Goal: Navigation & Orientation: Find specific page/section

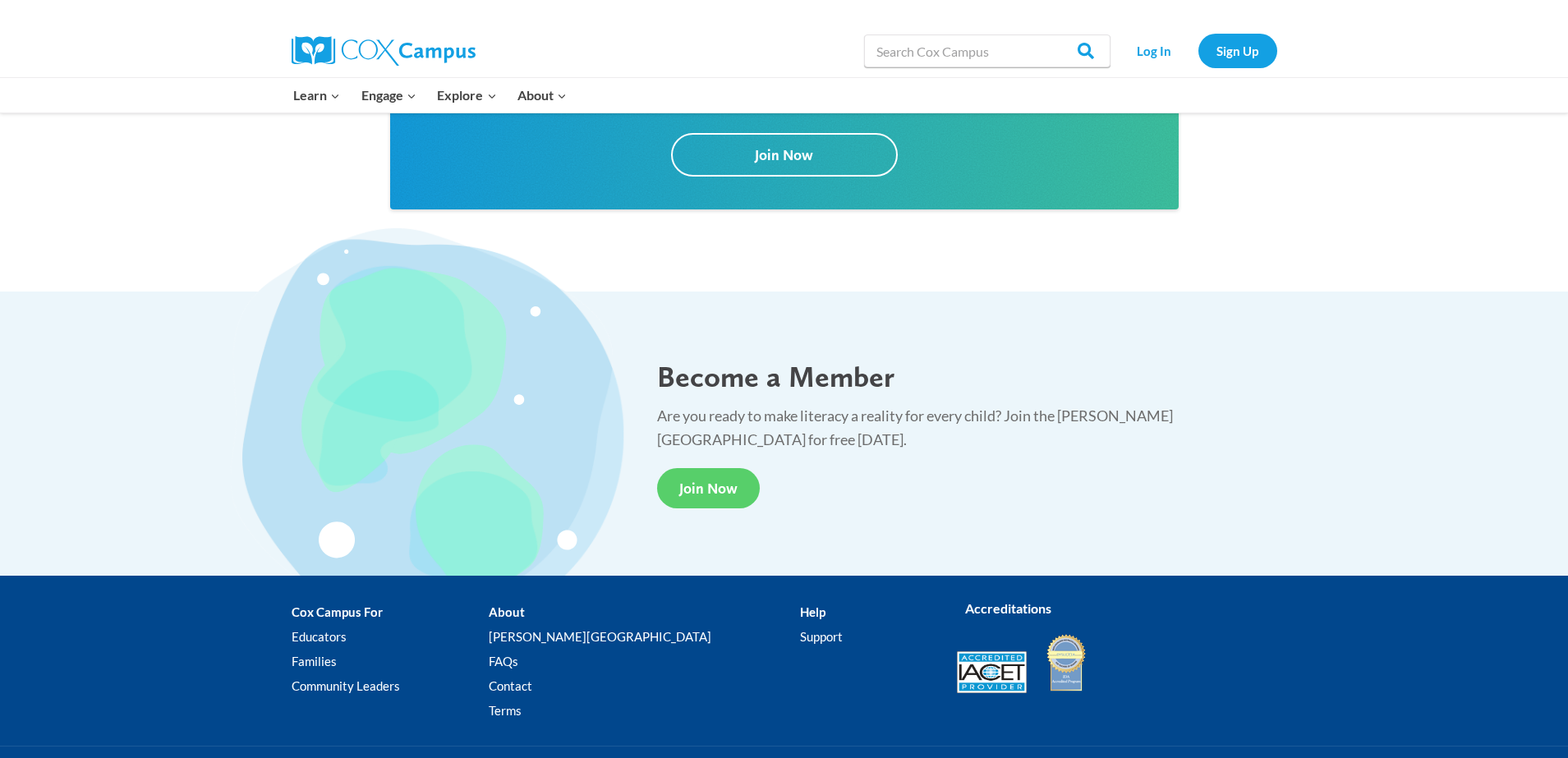
scroll to position [3005, 0]
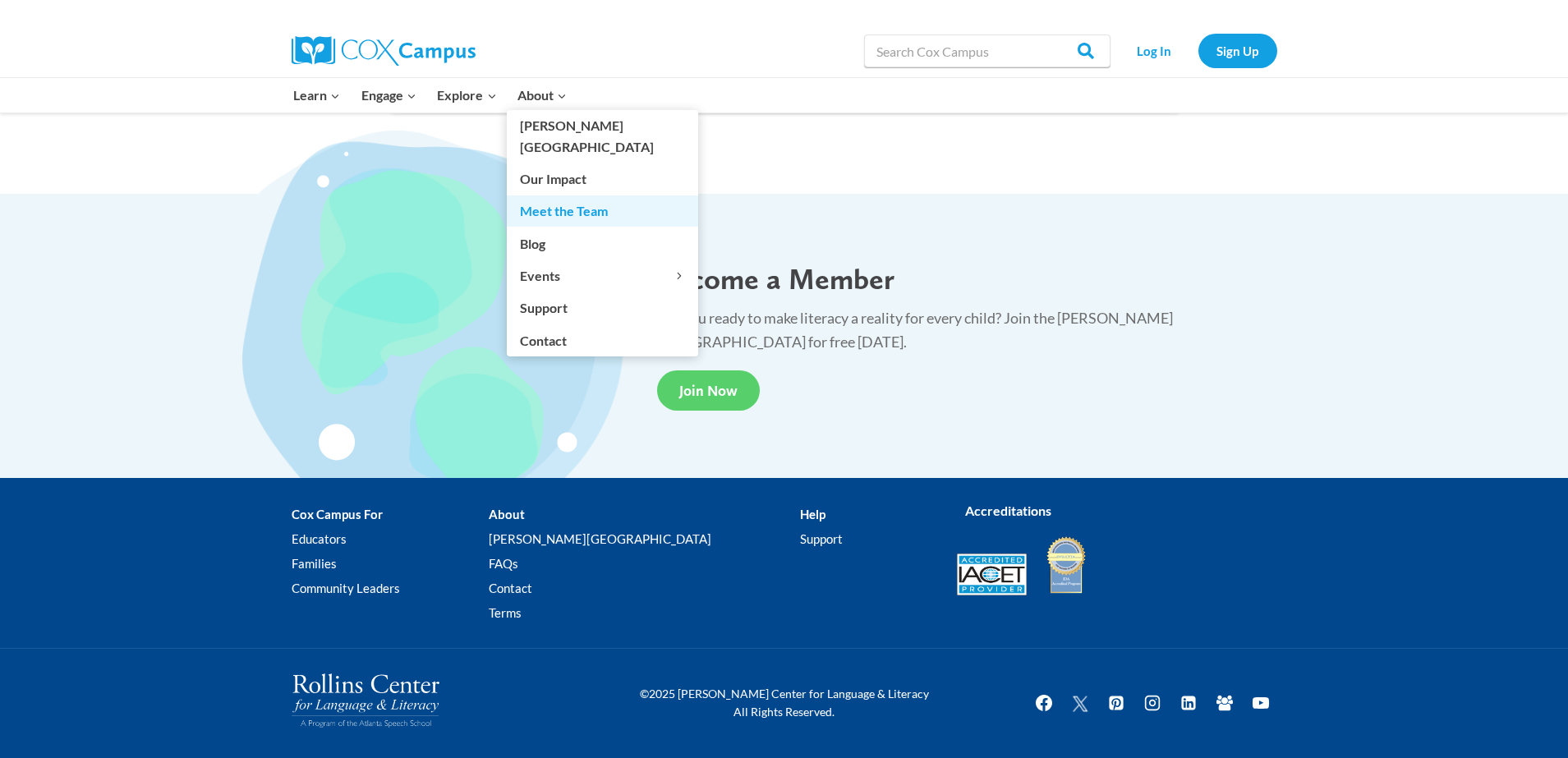
click at [573, 196] on link "Meet the Team" at bounding box center [602, 211] width 191 height 31
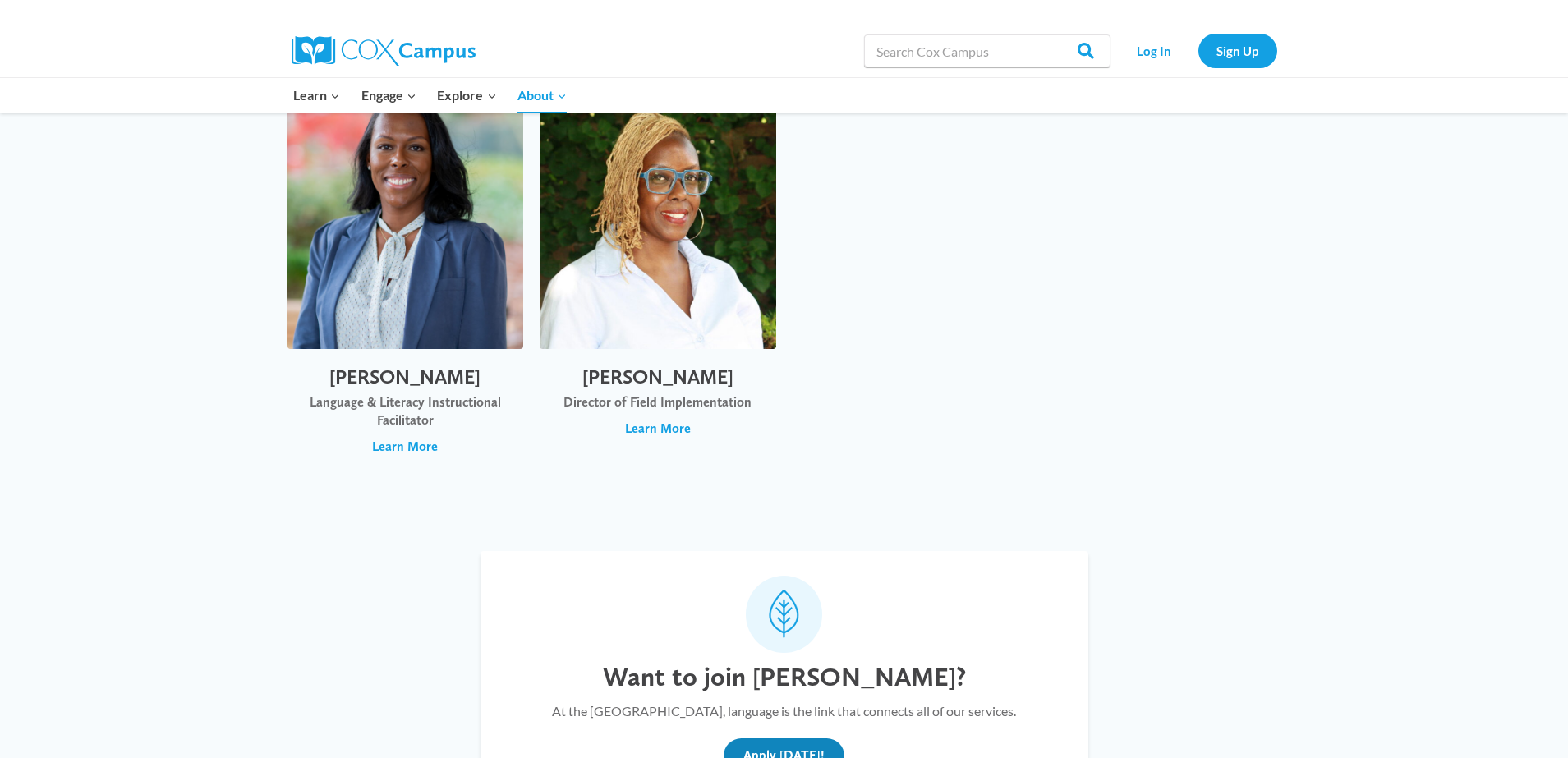
scroll to position [5997, 0]
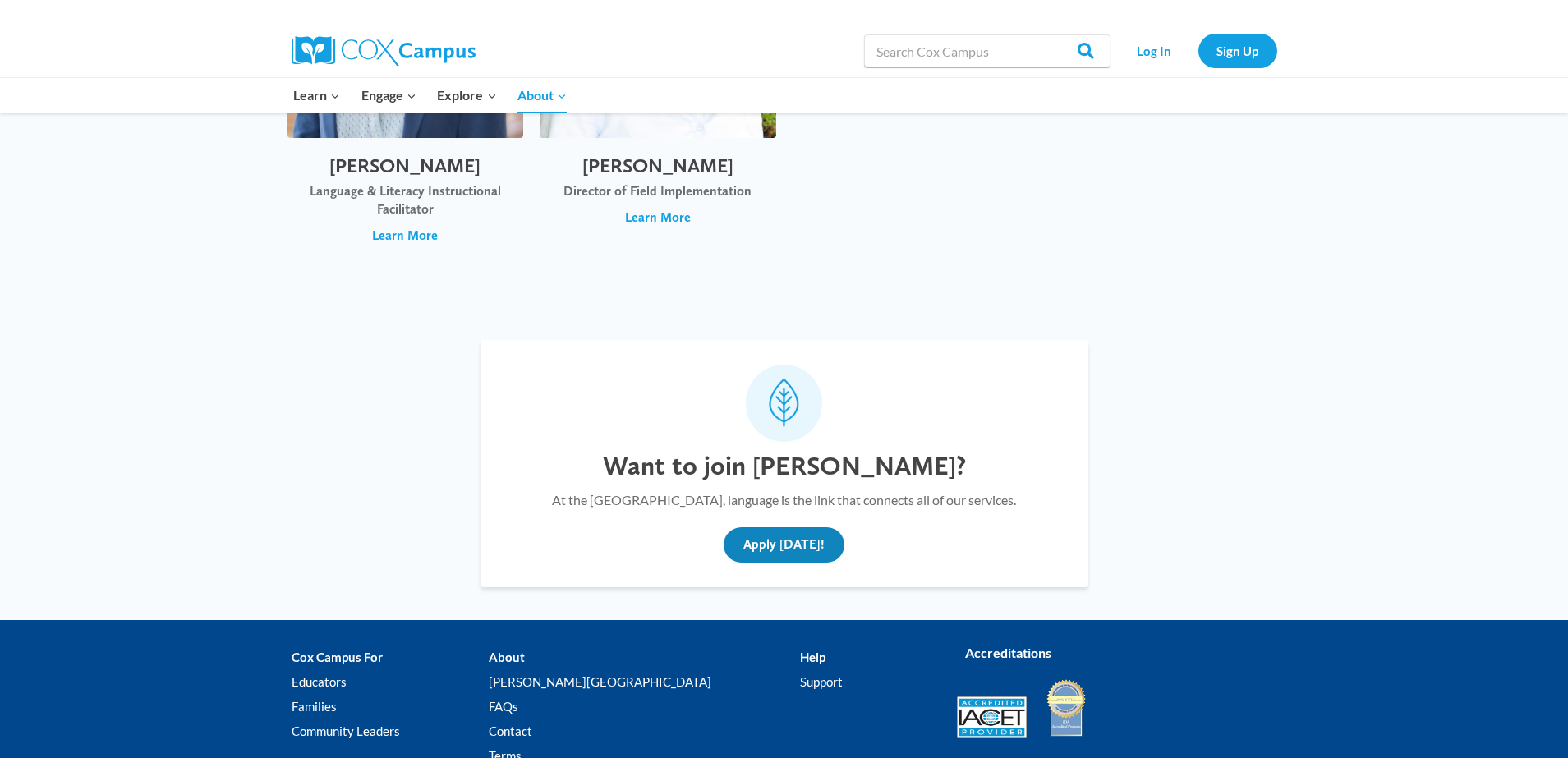
click at [791, 528] on button "Apply [DATE]!" at bounding box center [784, 546] width 121 height 36
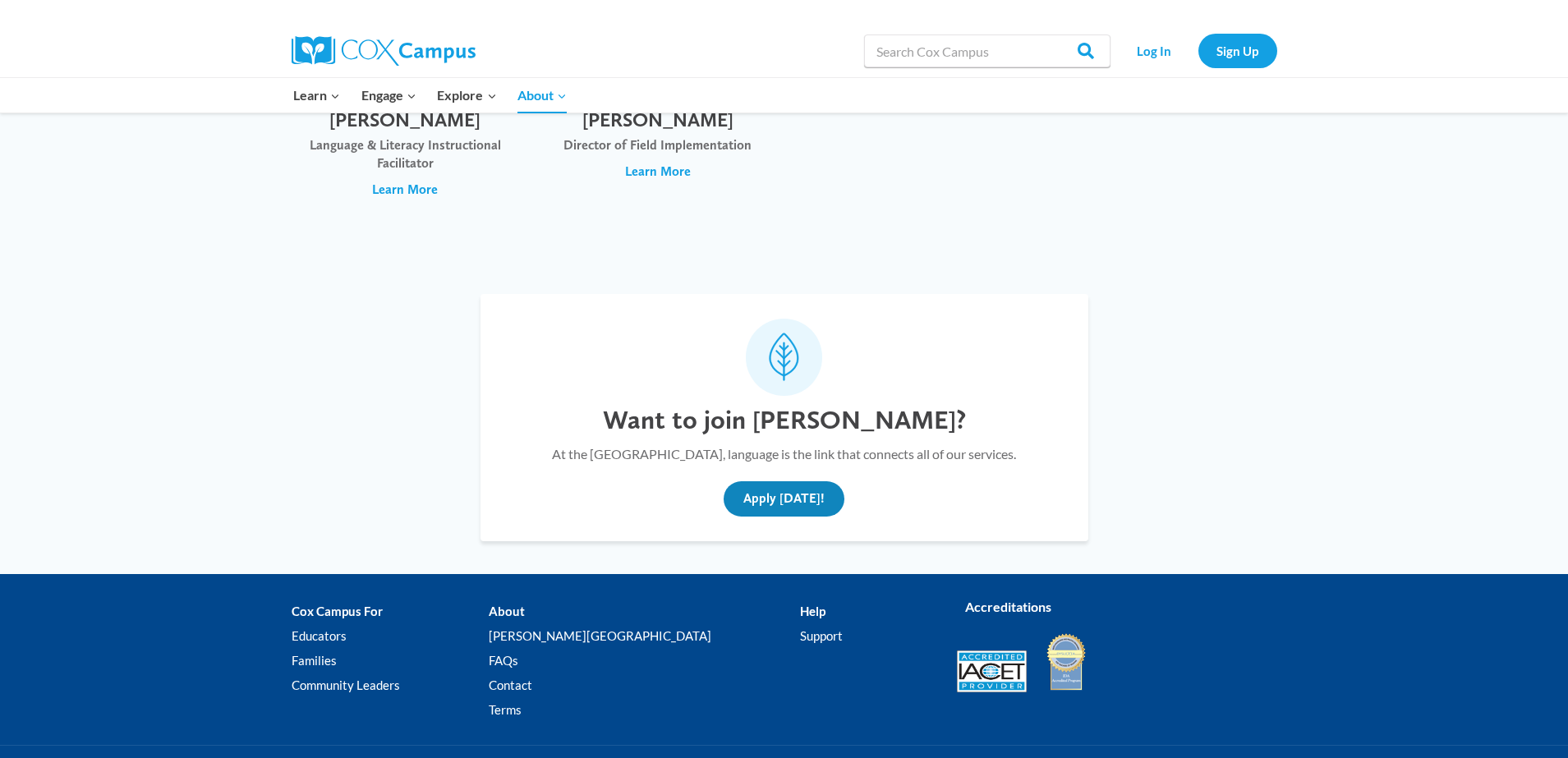
scroll to position [6068, 0]
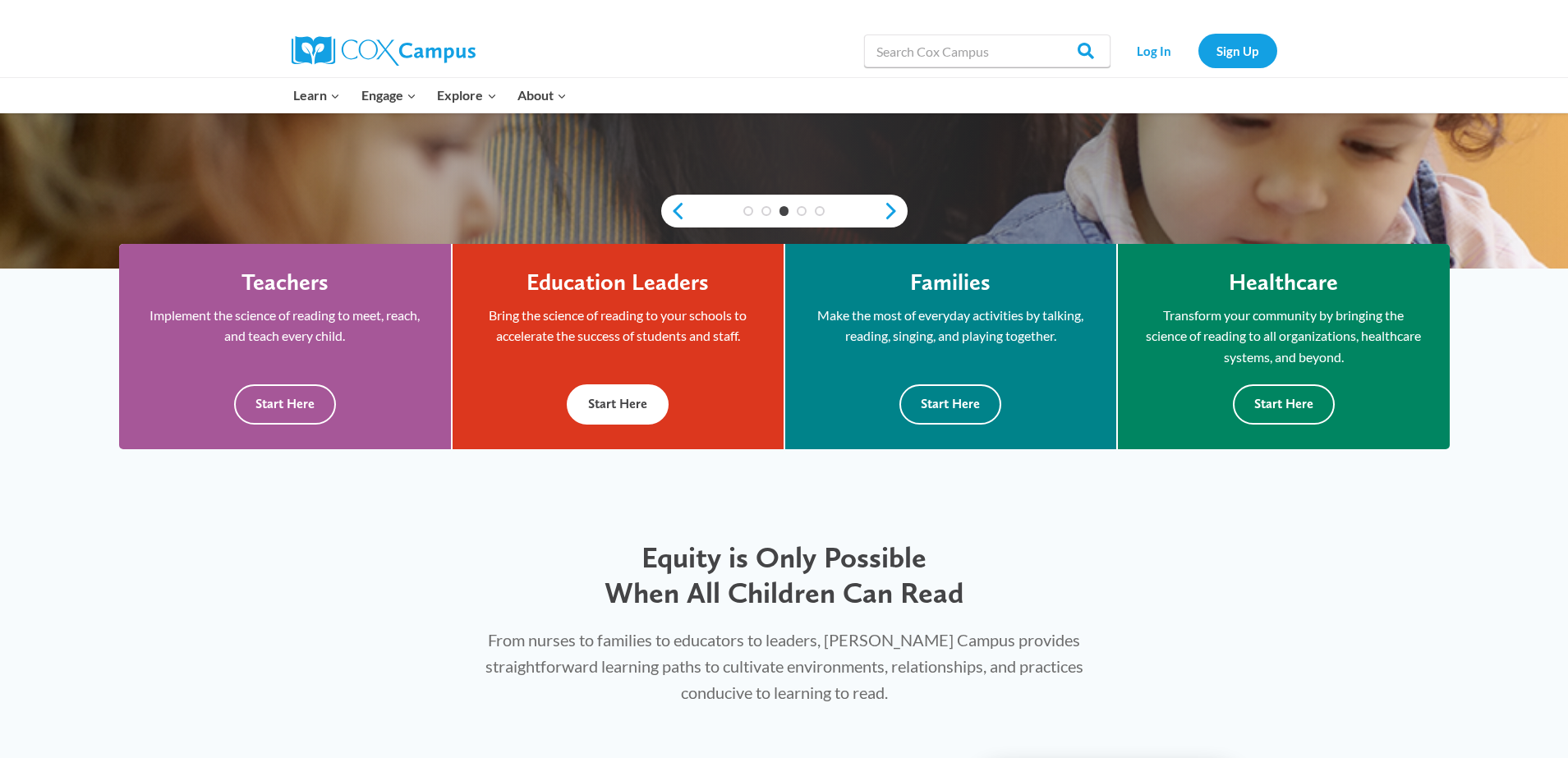
scroll to position [411, 0]
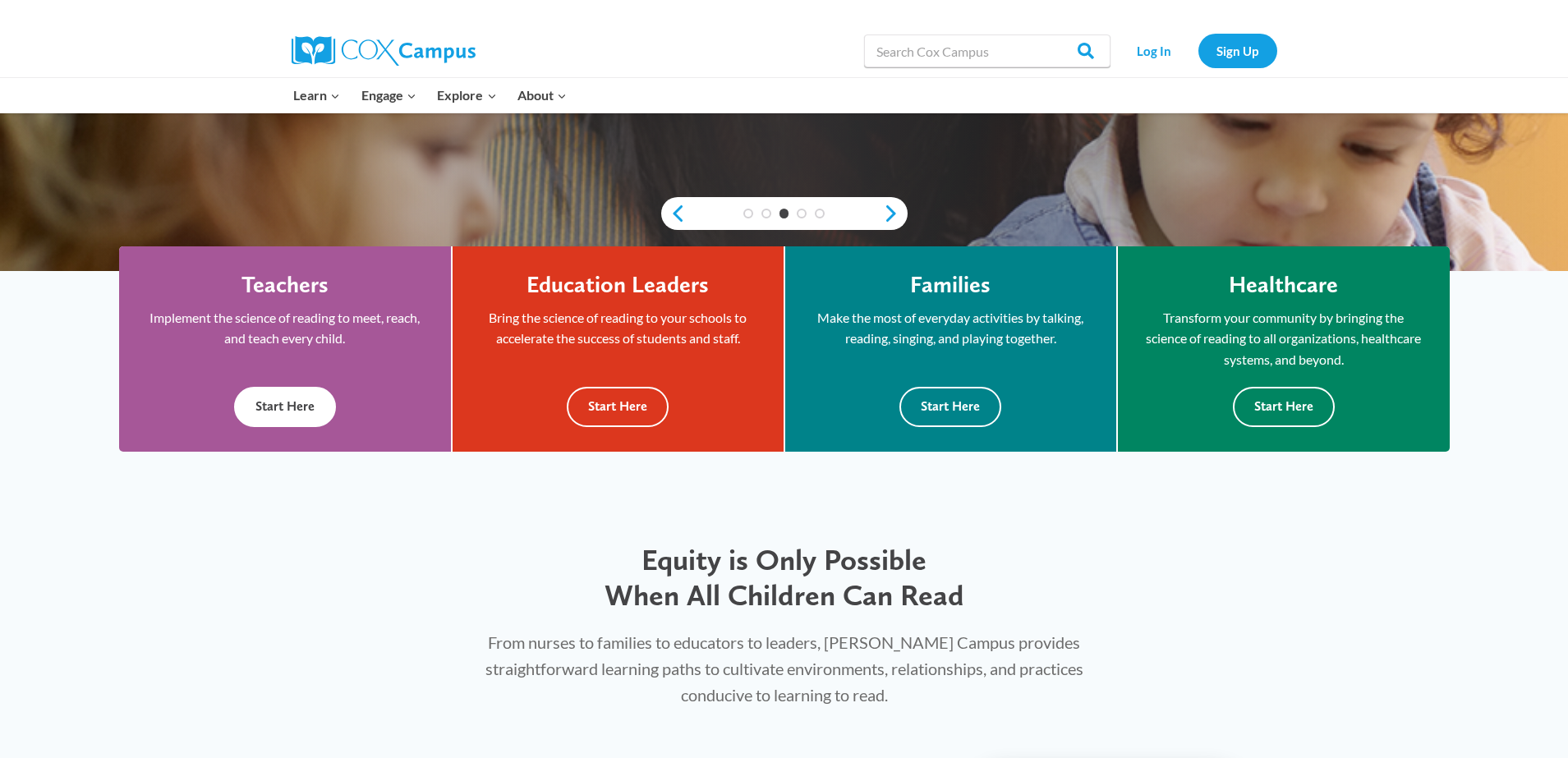
click at [297, 399] on button "Start Here" at bounding box center [285, 407] width 102 height 41
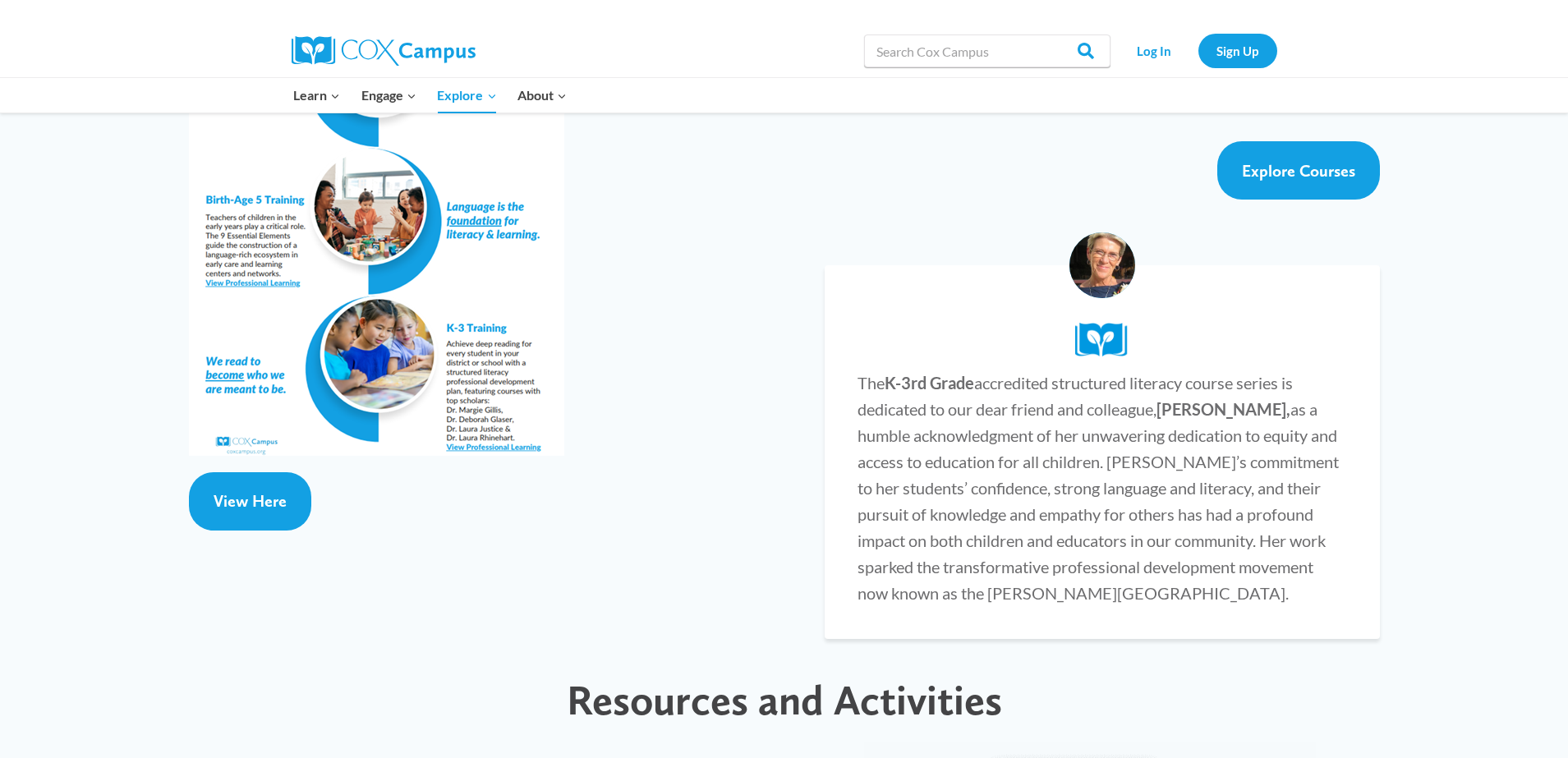
scroll to position [2875, 0]
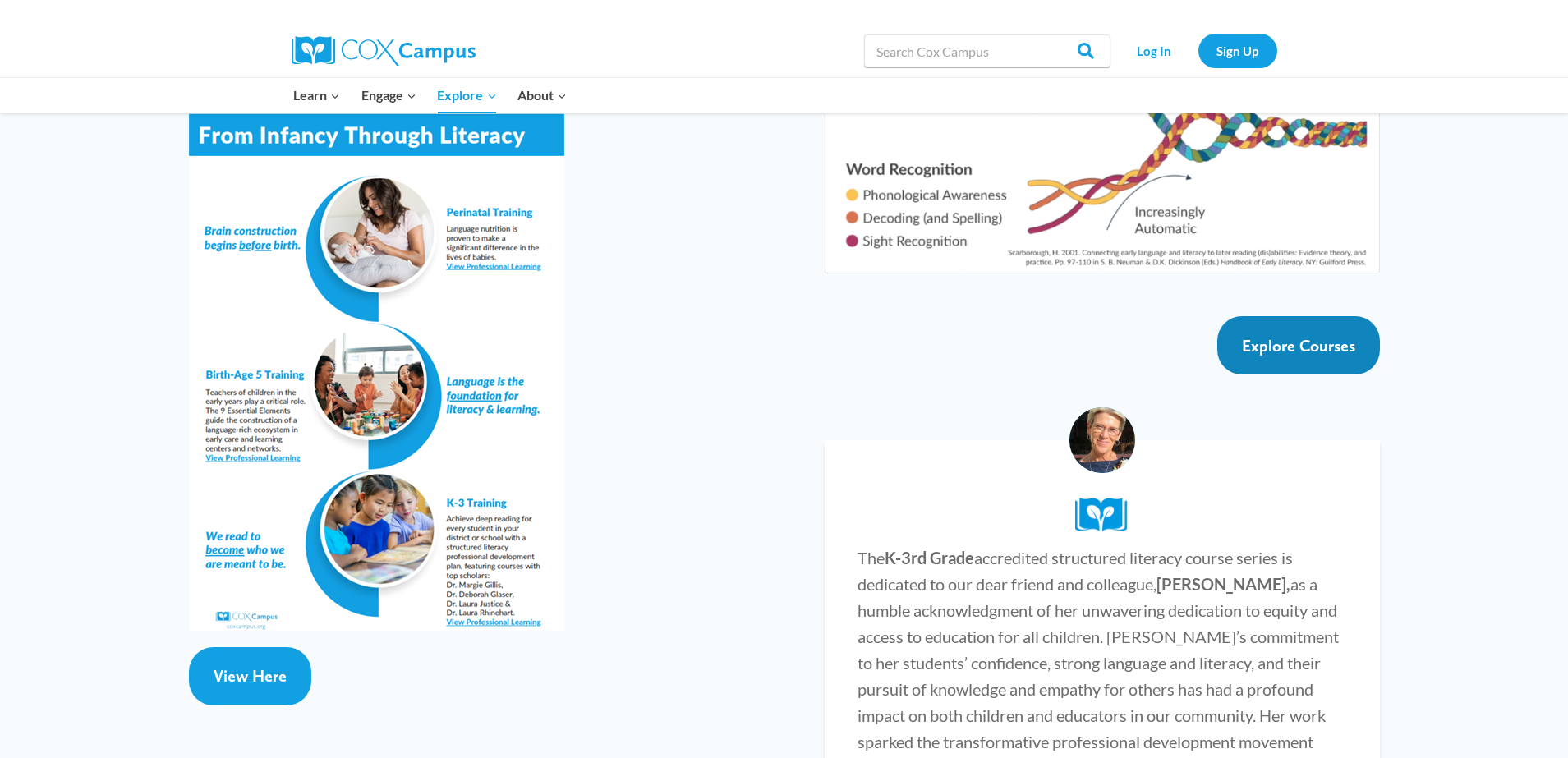
click at [1274, 336] on span "Explore Courses" at bounding box center [1298, 346] width 113 height 20
